Goal: Find specific page/section: Find specific page/section

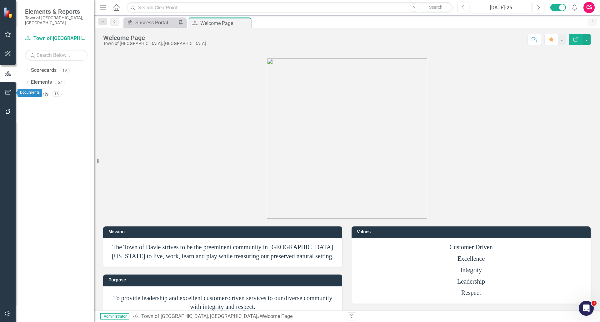
click at [6, 89] on button "button" at bounding box center [8, 92] width 14 height 13
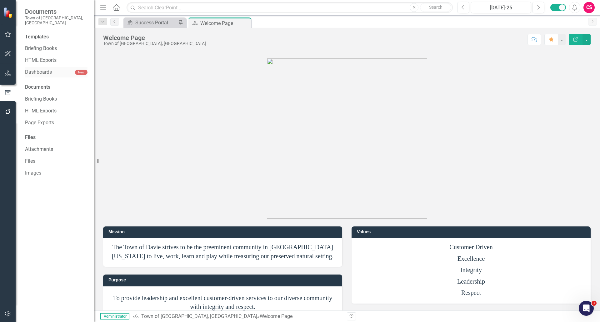
click at [41, 69] on link "Dashboards" at bounding box center [50, 72] width 50 height 7
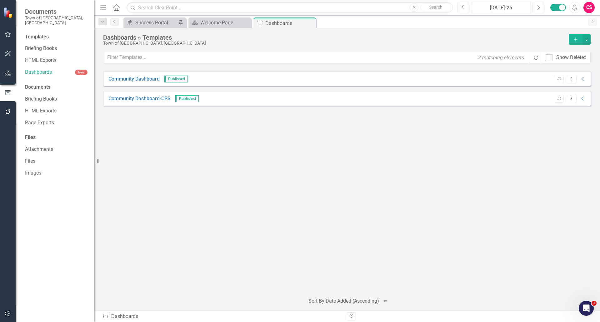
click at [582, 78] on icon "Collapse" at bounding box center [583, 79] width 6 height 5
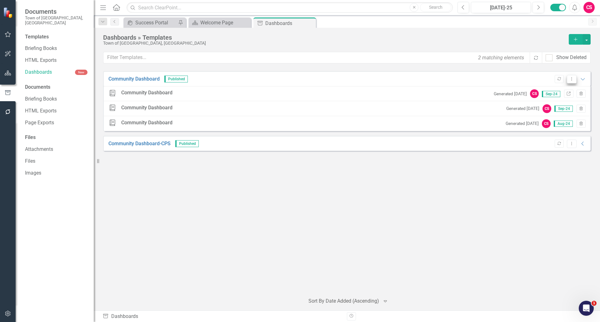
click at [572, 79] on icon "Dropdown Menu" at bounding box center [571, 79] width 5 height 4
click at [543, 132] on link "Link Link Dashboard" at bounding box center [545, 136] width 62 height 12
click at [585, 143] on icon "Collapse" at bounding box center [583, 143] width 6 height 5
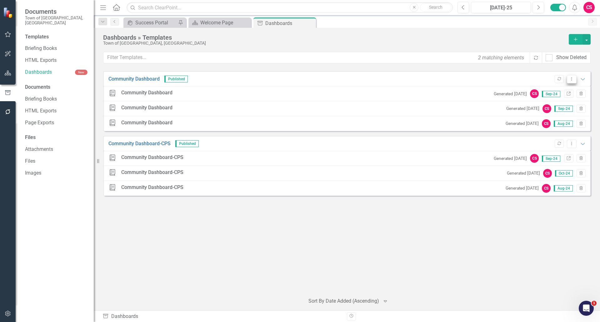
click at [570, 83] on button "Dropdown Menu" at bounding box center [572, 79] width 10 height 8
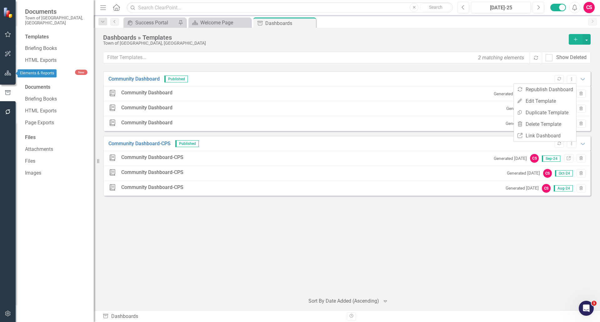
click at [8, 71] on icon "button" at bounding box center [8, 73] width 7 height 5
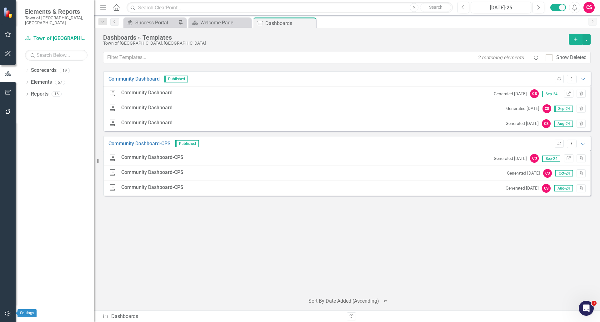
click at [11, 308] on button "button" at bounding box center [8, 313] width 14 height 13
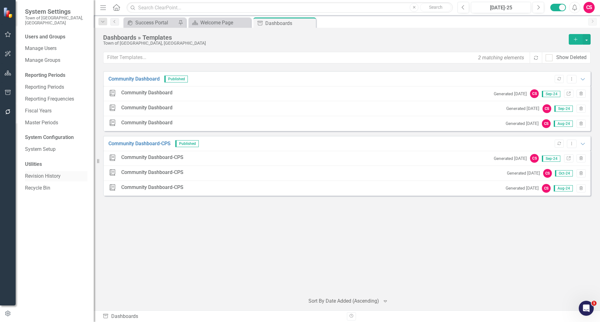
click at [45, 173] on link "Revision History" at bounding box center [56, 176] width 62 height 7
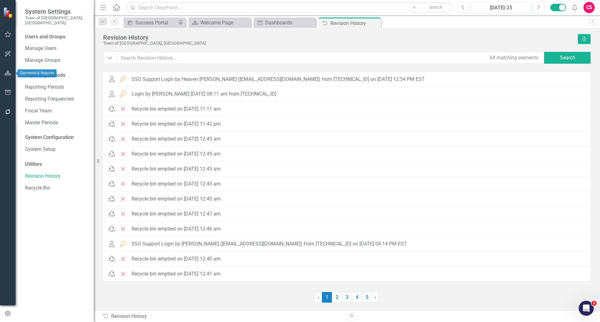
click at [9, 73] on icon "button" at bounding box center [8, 73] width 7 height 5
